Goal: Check status: Check status

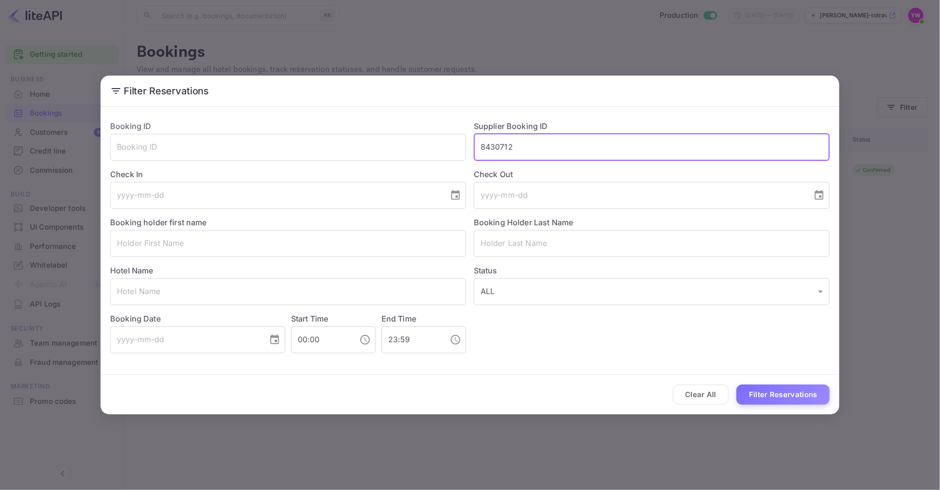
click at [566, 149] on input "8430712" at bounding box center [652, 147] width 356 height 27
paste input "078962‏"
type input "8078962‏"
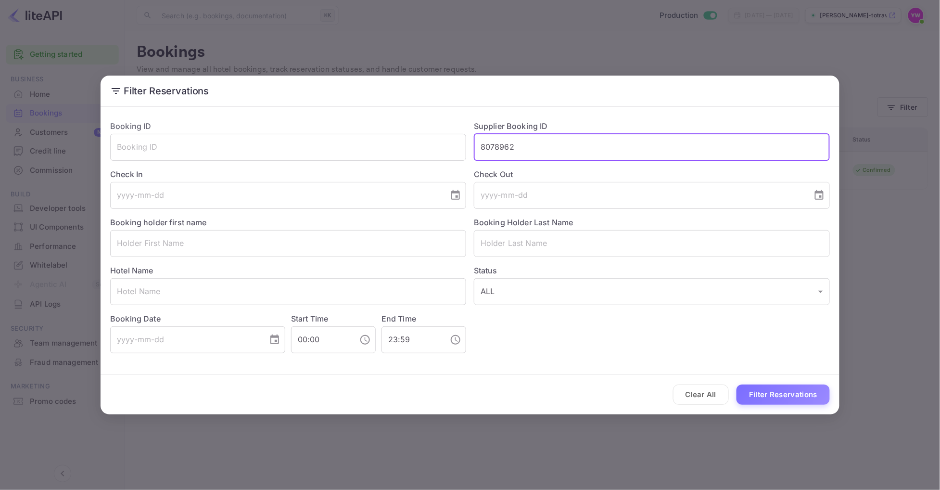
click at [783, 396] on button "Filter Reservations" at bounding box center [782, 394] width 93 height 21
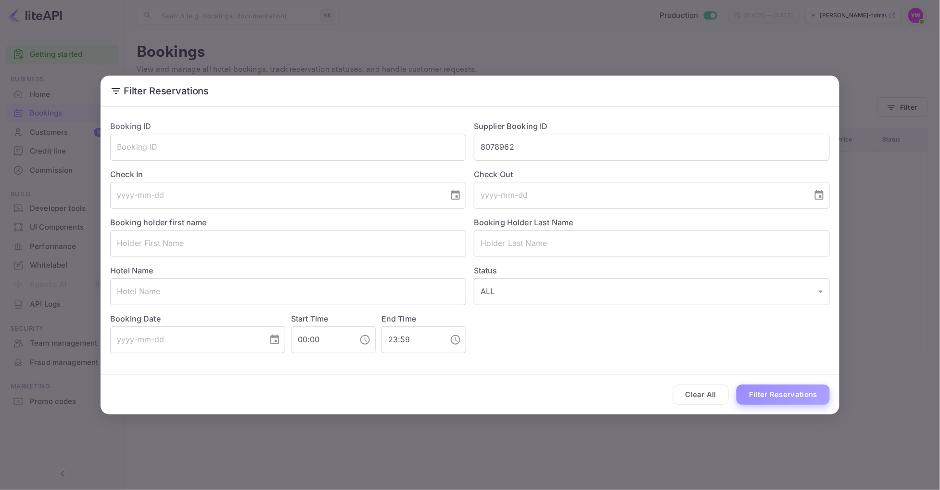
click at [802, 401] on button "Filter Reservations" at bounding box center [782, 394] width 93 height 21
click at [780, 399] on button "Filter Reservations" at bounding box center [782, 394] width 93 height 21
click at [695, 393] on button "Clear All" at bounding box center [701, 394] width 56 height 21
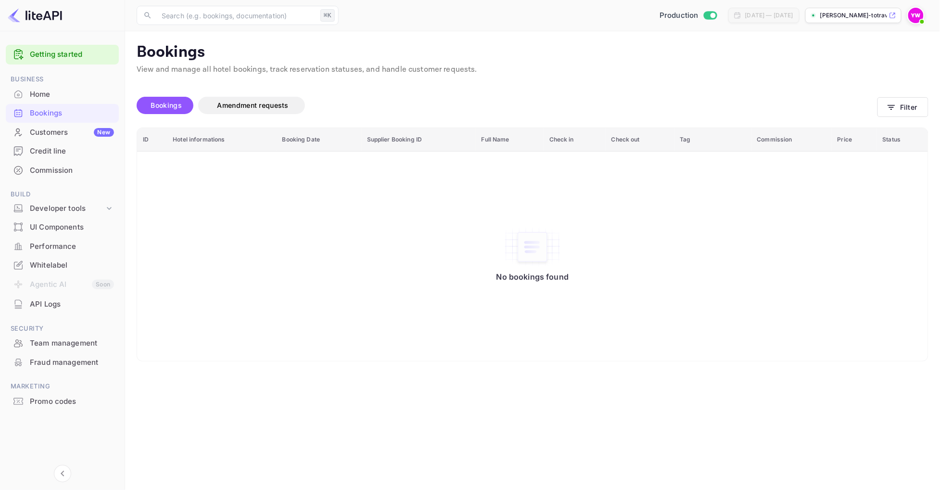
click at [914, 19] on img at bounding box center [915, 15] width 15 height 15
click at [630, 489] on div at bounding box center [470, 490] width 940 height 0
click at [71, 99] on div "Home" at bounding box center [72, 94] width 84 height 11
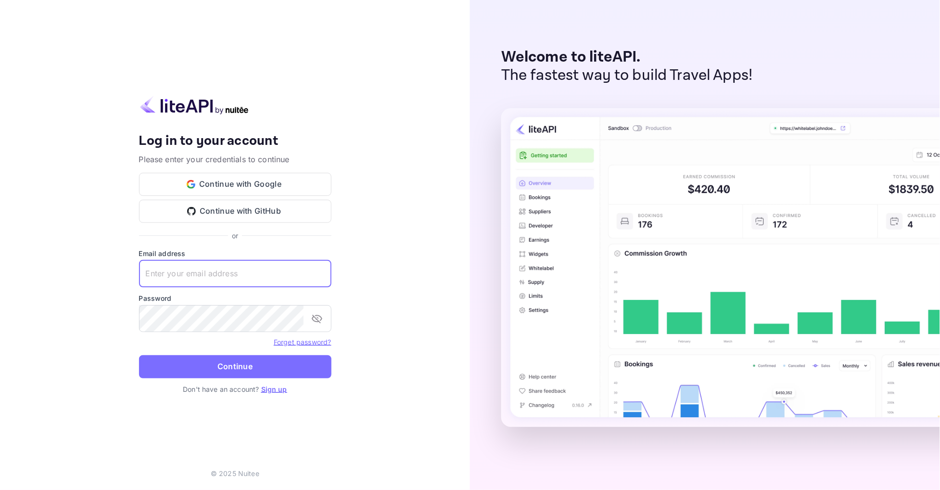
type input "[EMAIL_ADDRESS][DOMAIN_NAME]"
click at [235, 365] on button "Continue" at bounding box center [235, 366] width 192 height 23
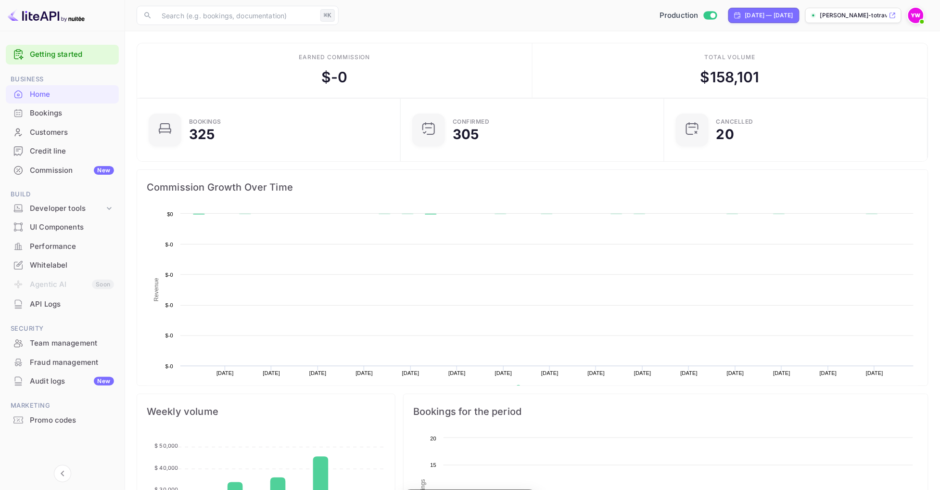
scroll to position [0, 0]
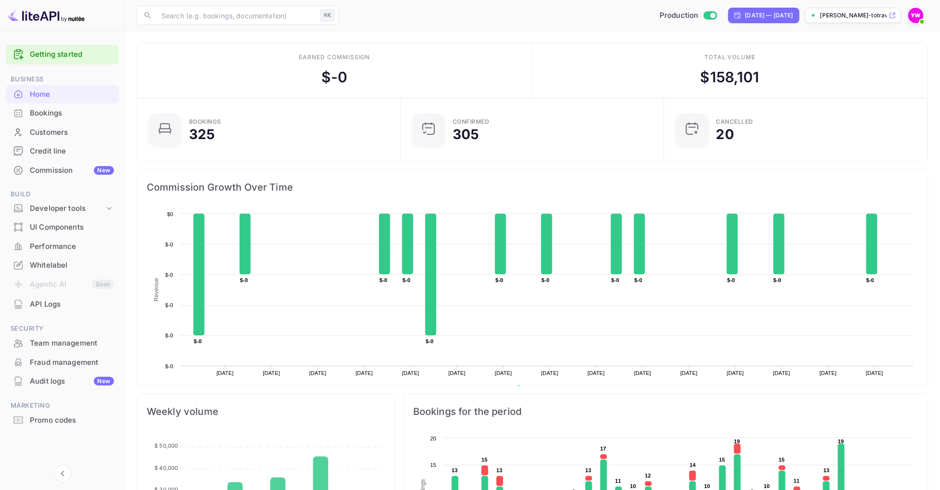
click at [80, 112] on div "Bookings" at bounding box center [72, 113] width 84 height 11
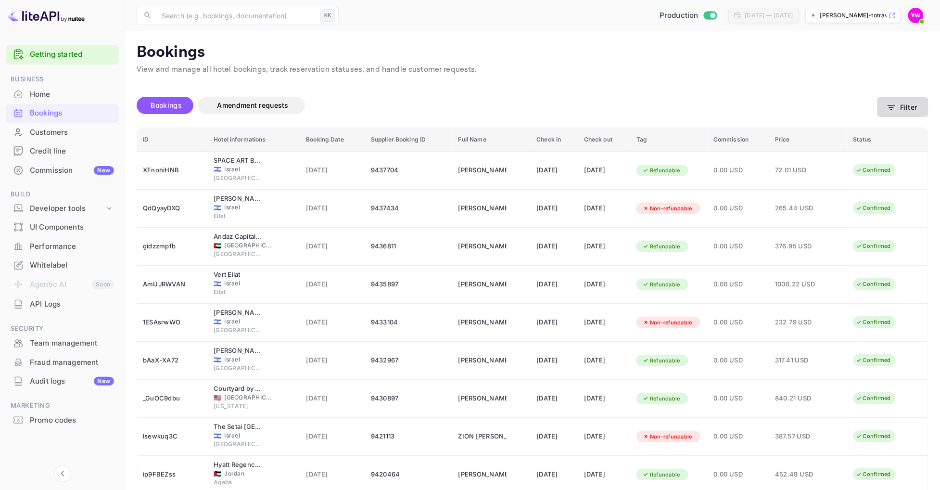
click at [891, 105] on icon "button" at bounding box center [891, 107] width 7 height 5
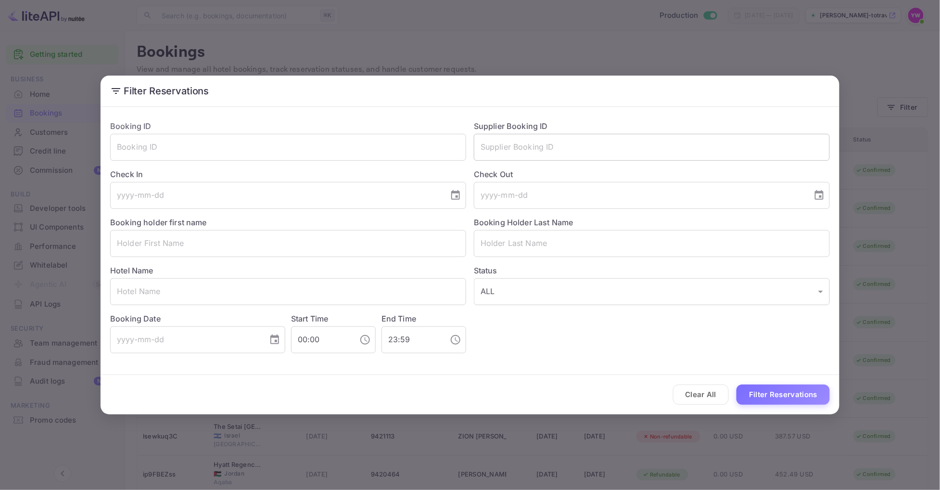
click at [534, 154] on input "text" at bounding box center [652, 147] width 356 height 27
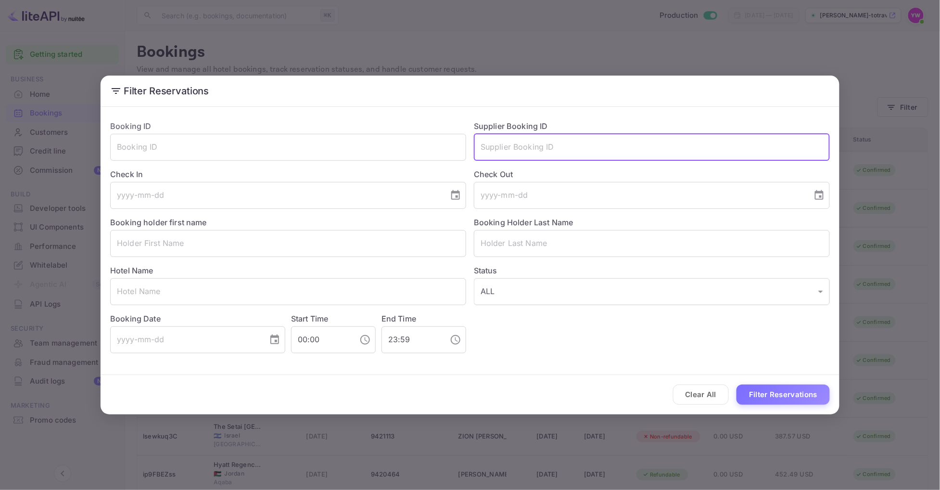
paste input "8078962‏"
type input "8078962‏"
click at [772, 391] on button "Filter Reservations" at bounding box center [782, 394] width 93 height 21
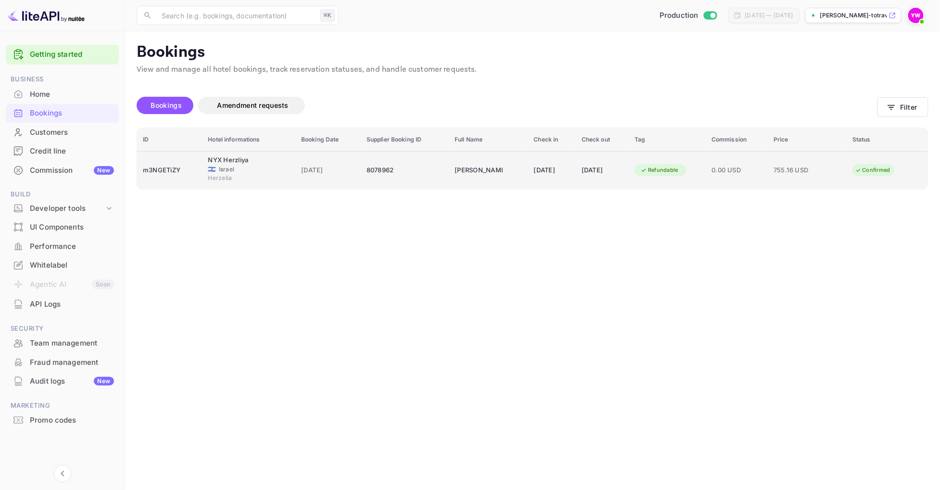
click at [719, 182] on td "0.00 USD" at bounding box center [736, 170] width 62 height 38
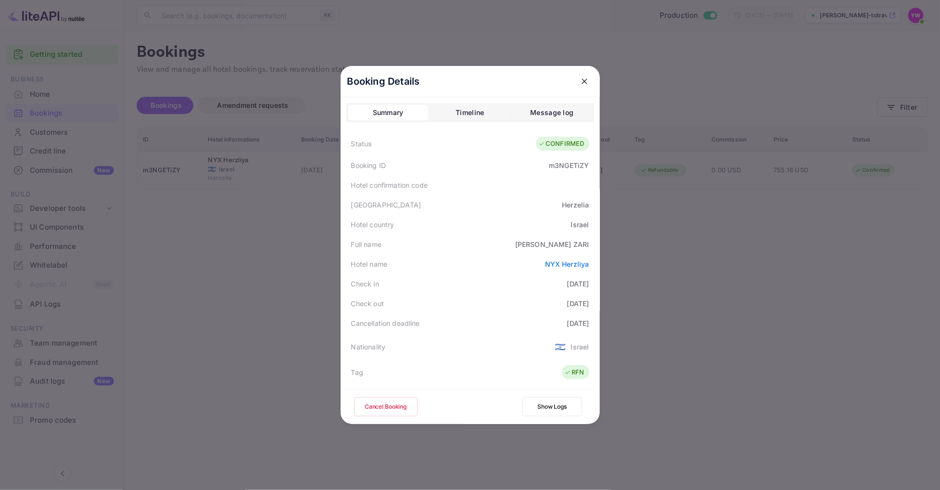
click at [562, 243] on div "[PERSON_NAME]" at bounding box center [552, 244] width 74 height 10
copy div "[PERSON_NAME]"
